Goal: Information Seeking & Learning: Learn about a topic

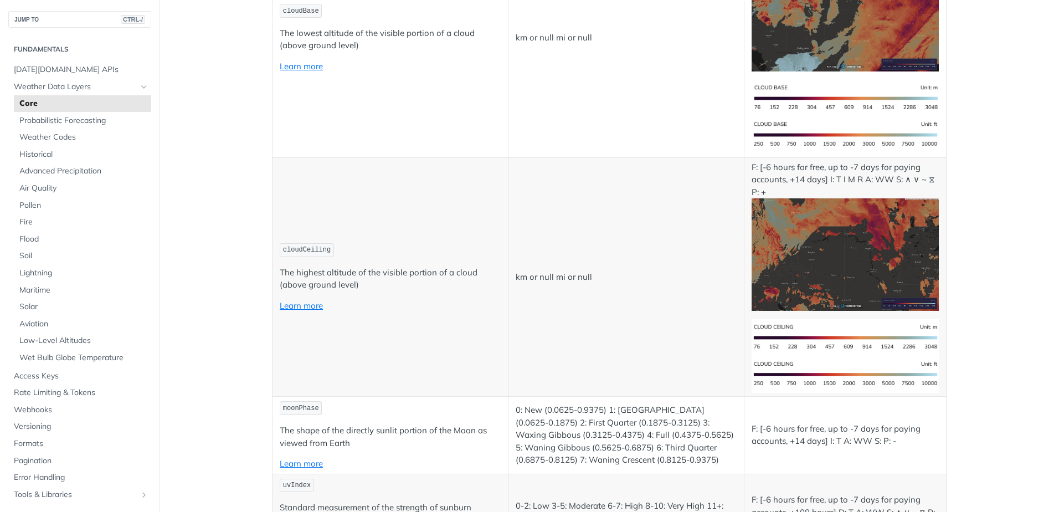
scroll to position [4543, 0]
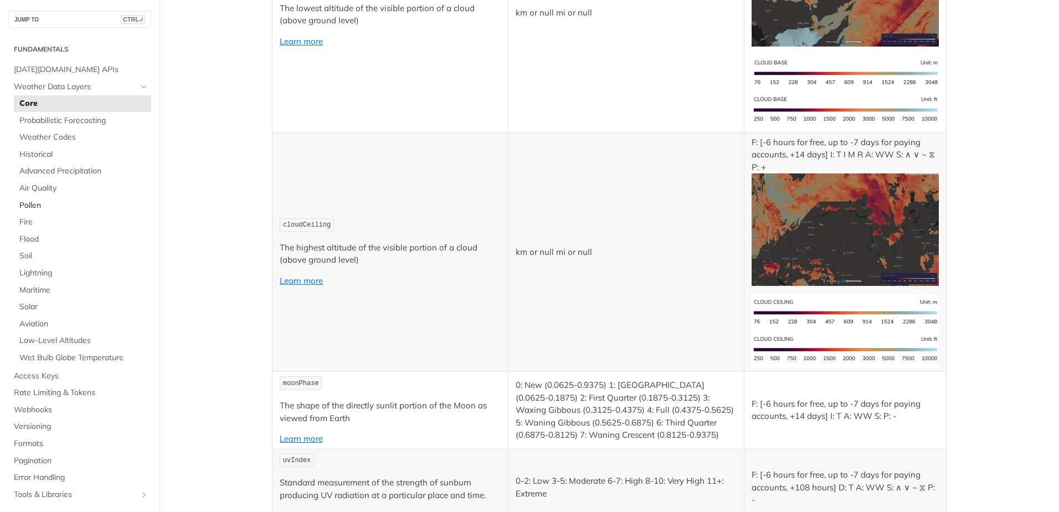
click at [39, 205] on span "Pollen" at bounding box center [83, 205] width 129 height 11
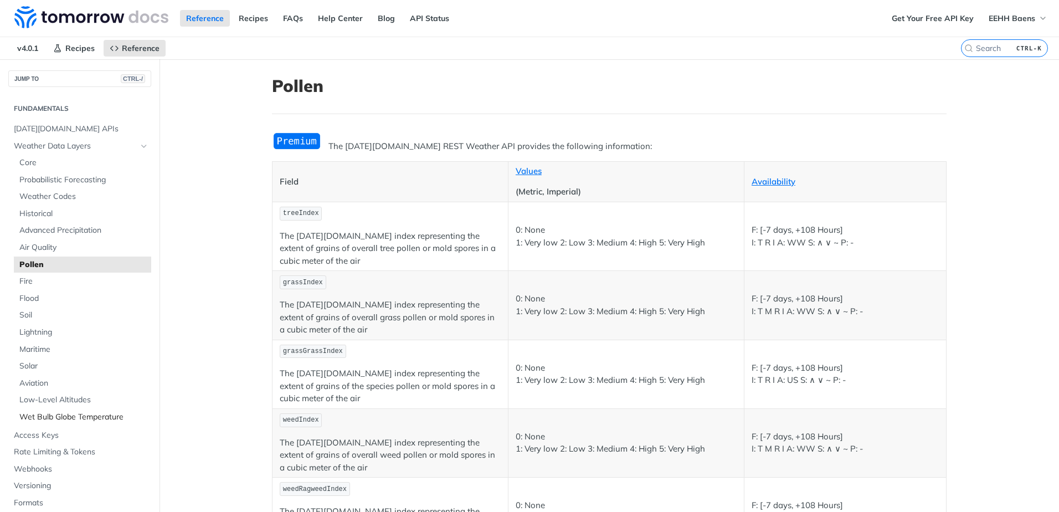
click at [49, 415] on span "Wet Bulb Globe Temperature" at bounding box center [83, 417] width 129 height 11
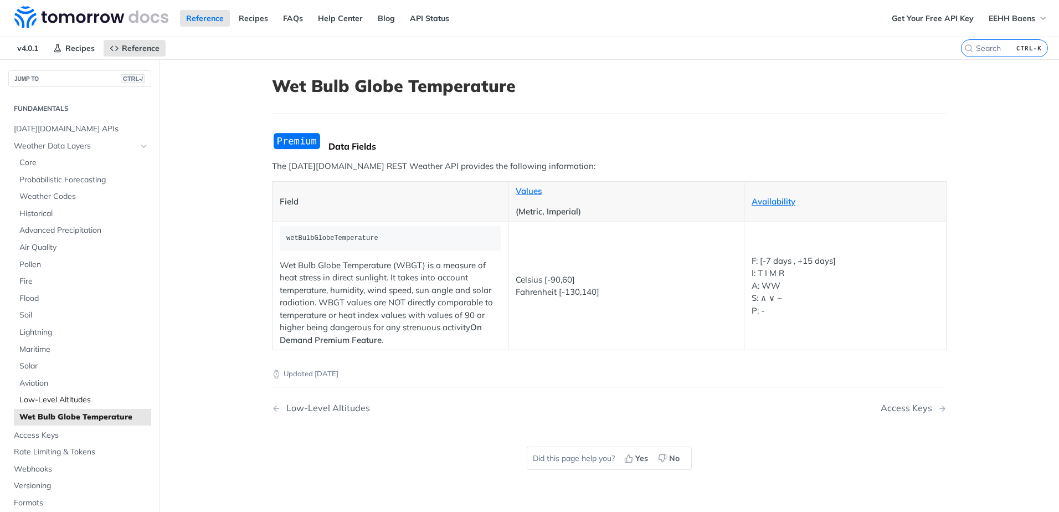
click at [49, 401] on span "Low-Level Altitudes" at bounding box center [83, 399] width 129 height 11
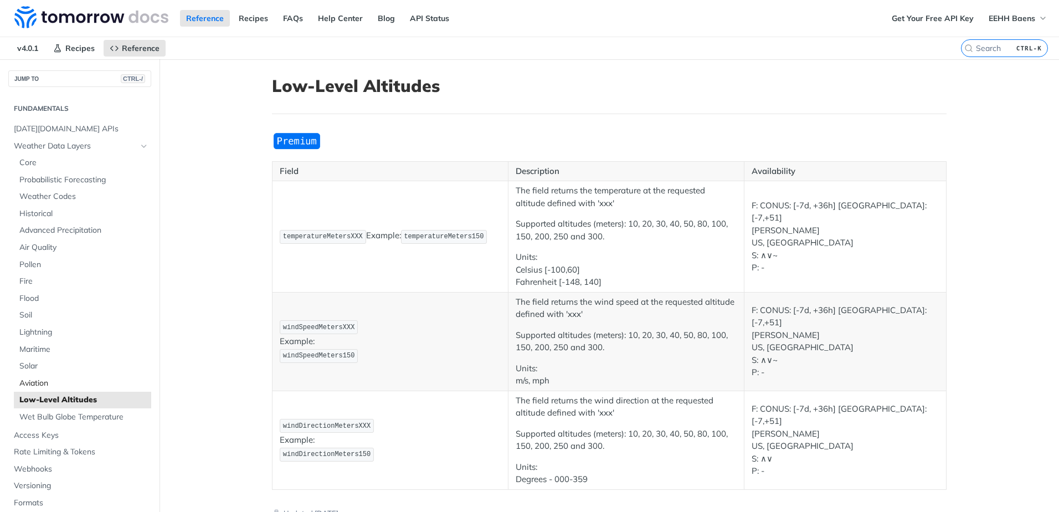
click at [37, 379] on span "Aviation" at bounding box center [83, 383] width 129 height 11
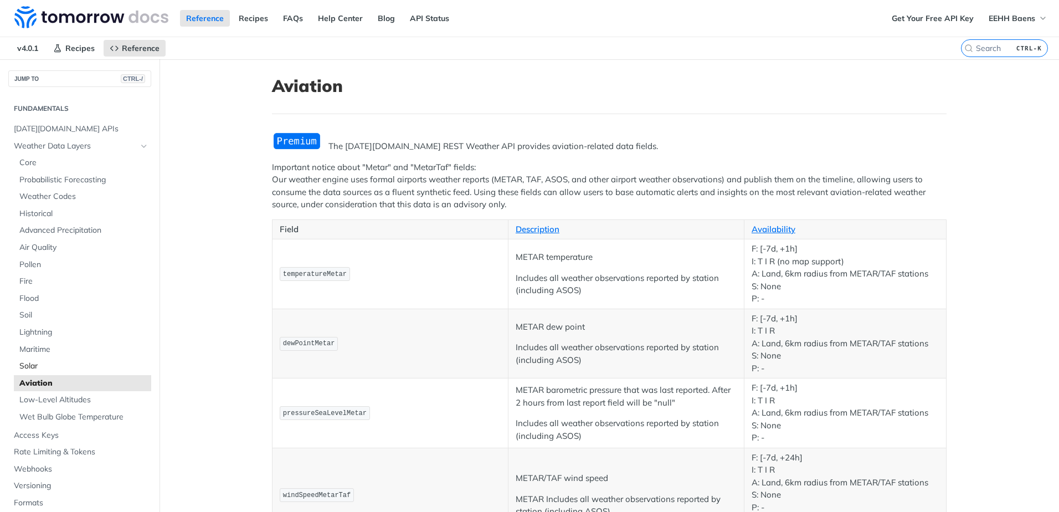
click at [32, 366] on span "Solar" at bounding box center [83, 366] width 129 height 11
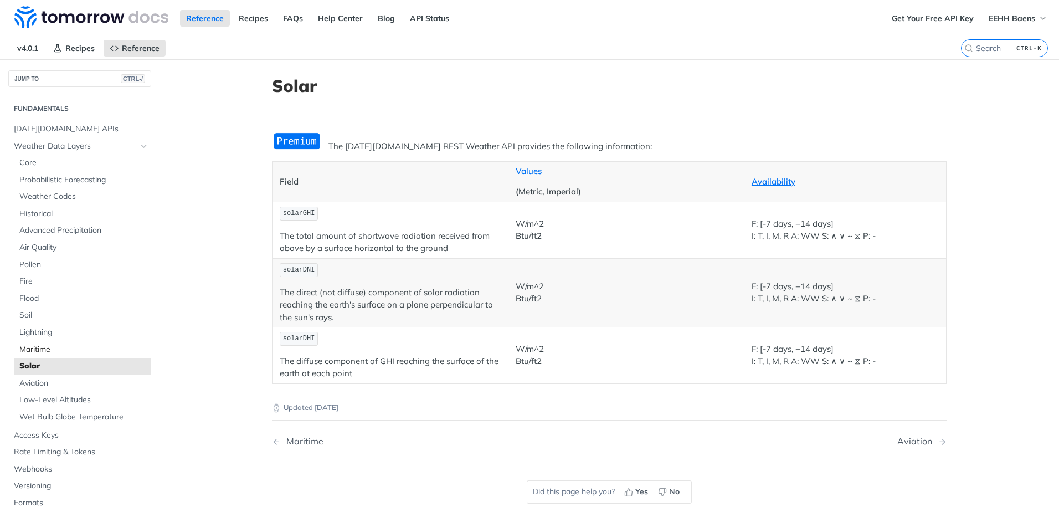
click at [35, 348] on span "Maritime" at bounding box center [83, 349] width 129 height 11
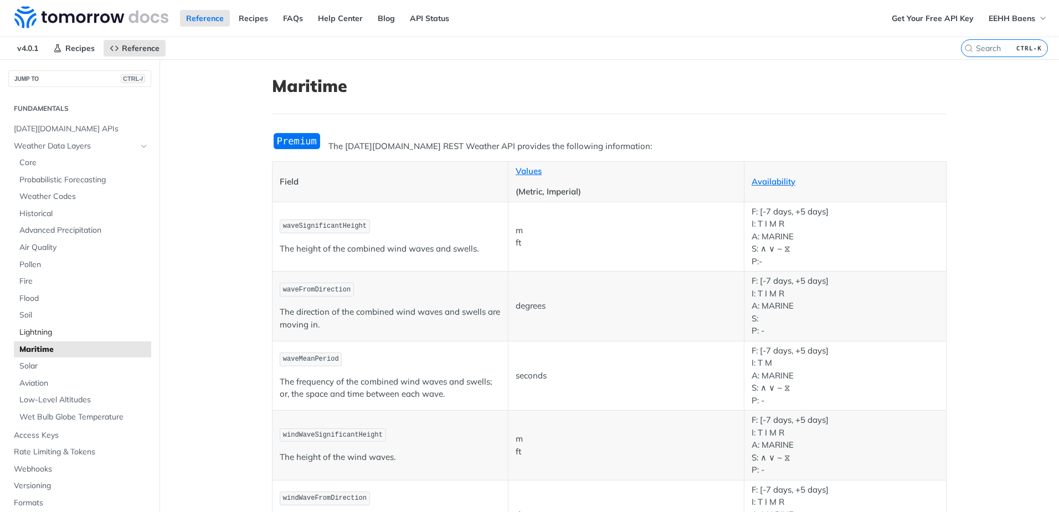
click at [38, 335] on span "Lightning" at bounding box center [83, 332] width 129 height 11
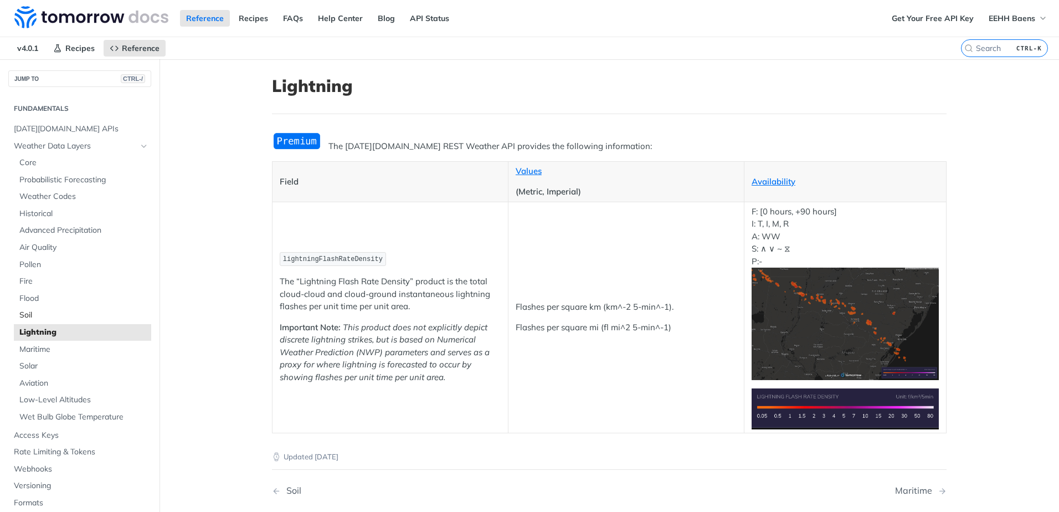
click at [34, 312] on span "Soil" at bounding box center [83, 315] width 129 height 11
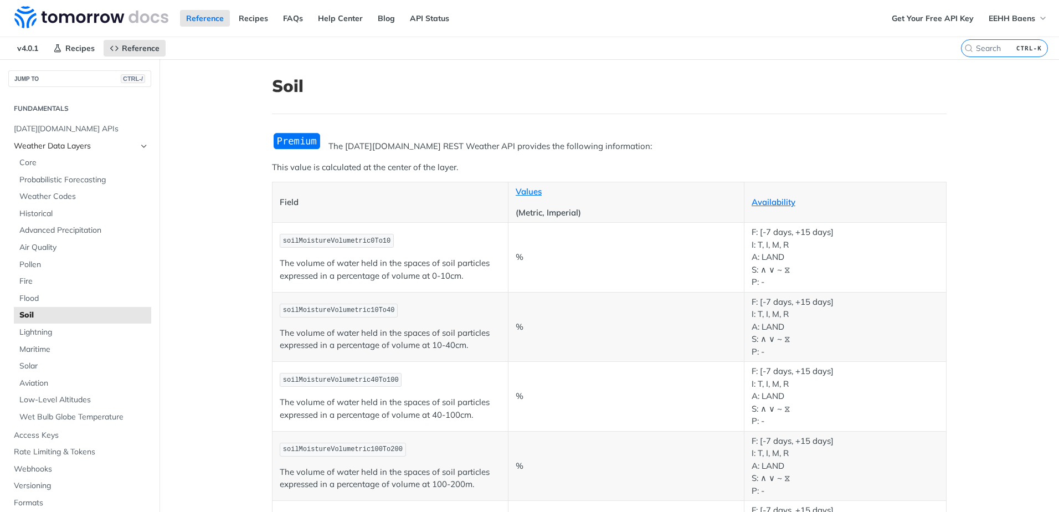
click at [40, 143] on span "Weather Data Layers" at bounding box center [75, 146] width 123 height 11
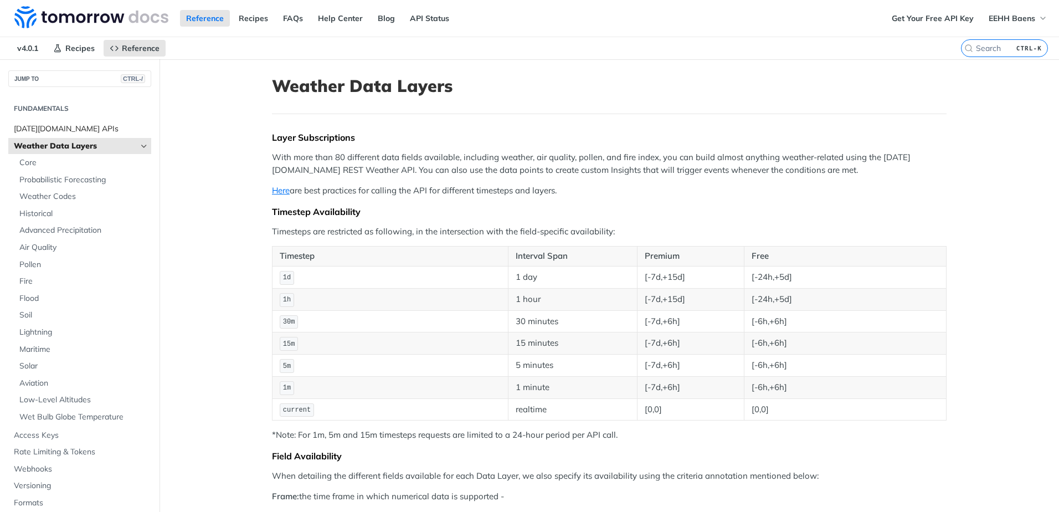
click at [48, 132] on span "[DATE][DOMAIN_NAME] APIs" at bounding box center [81, 129] width 135 height 11
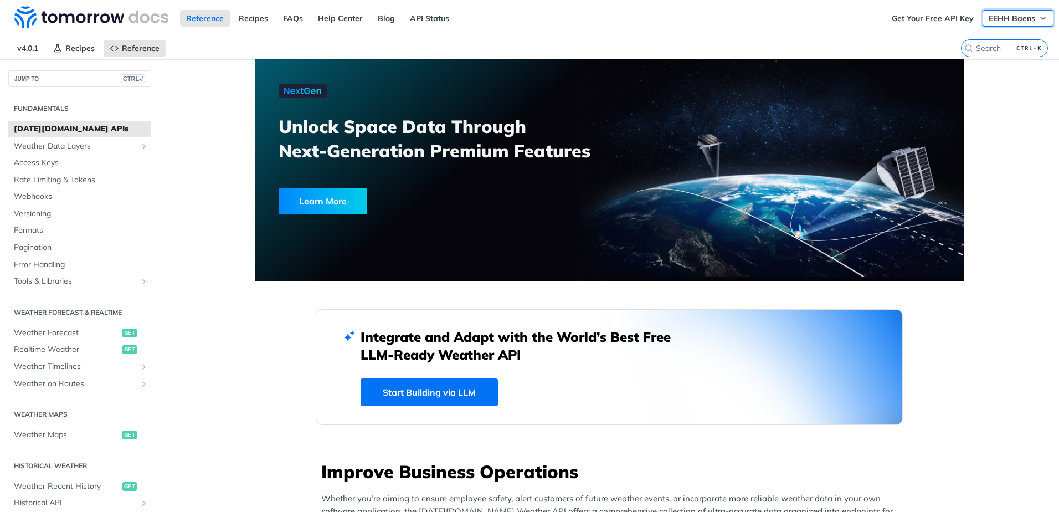
click at [995, 16] on span "EEHH Baens" at bounding box center [1012, 18] width 47 height 10
click at [915, 20] on link "Get Your Free API Key" at bounding box center [933, 18] width 94 height 17
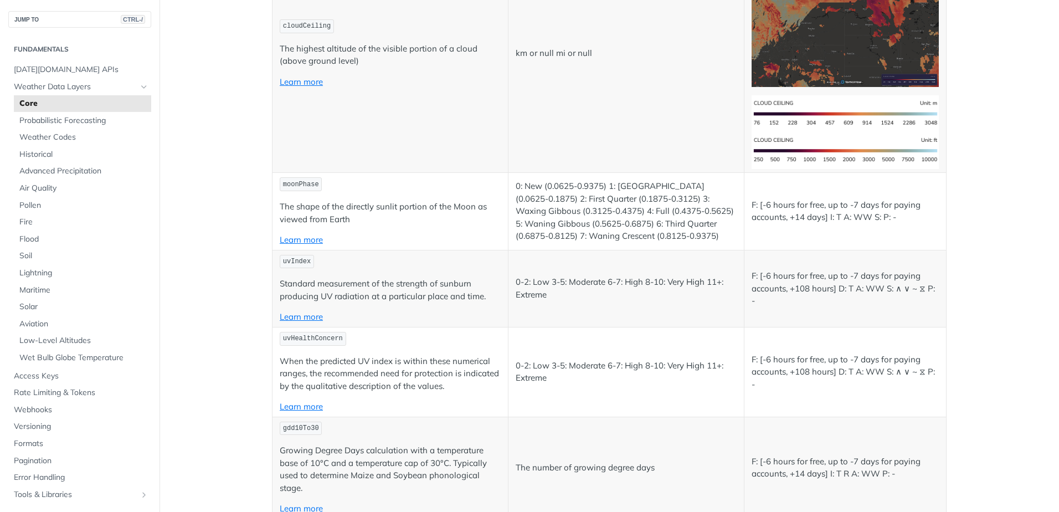
scroll to position [4820, 0]
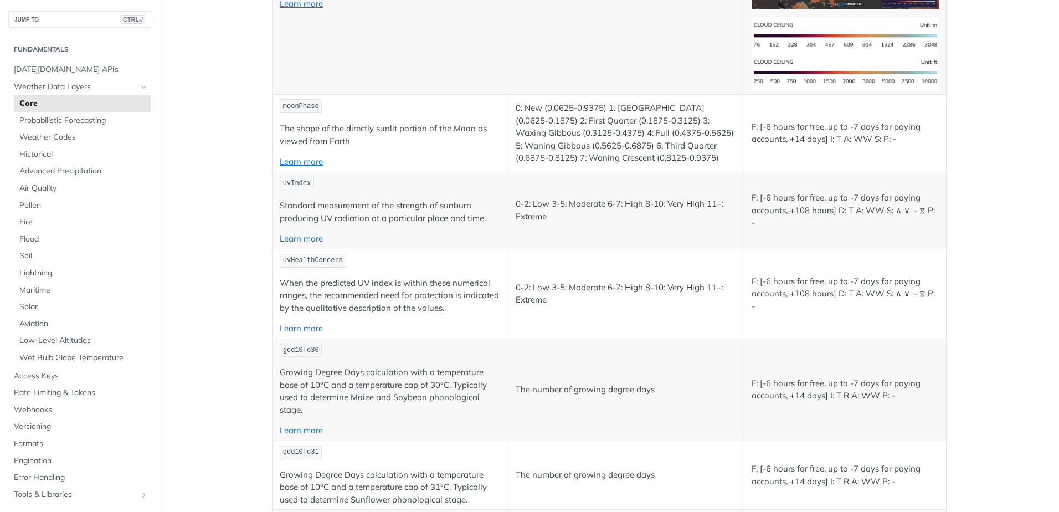
click at [300, 236] on link "Learn more" at bounding box center [301, 238] width 43 height 11
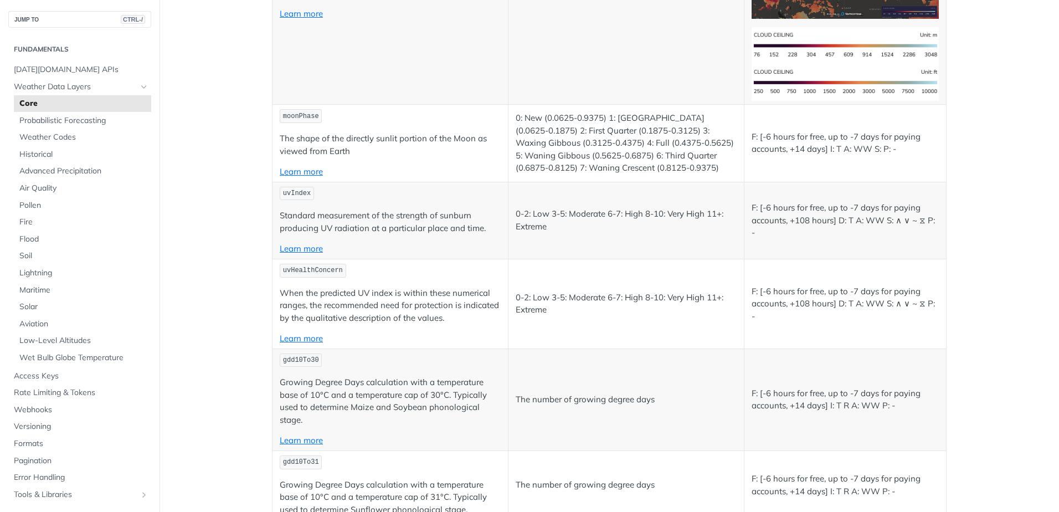
scroll to position [4820, 0]
